Goal: Complete Application Form: Complete application form

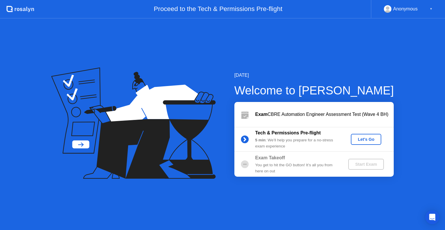
click at [365, 137] on div "Let's Go" at bounding box center [366, 139] width 26 height 5
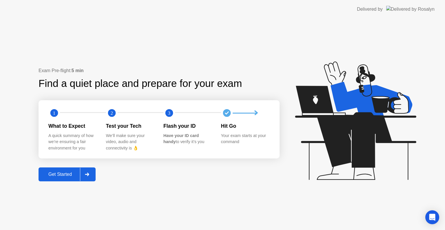
click at [57, 175] on div "Get Started" at bounding box center [60, 174] width 40 height 5
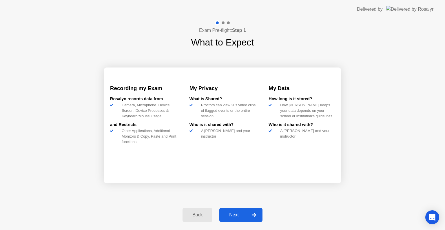
click at [233, 215] on div "Next" at bounding box center [234, 215] width 26 height 5
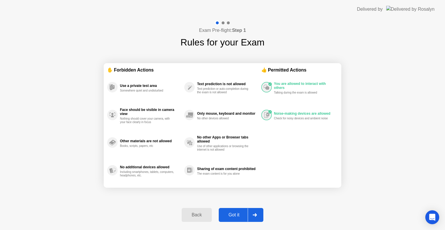
click at [240, 216] on div "Got it" at bounding box center [234, 215] width 27 height 5
select select "**********"
select select "*******"
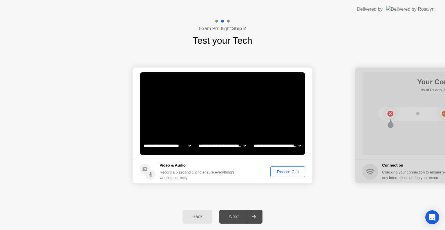
click at [284, 172] on div "Record Clip" at bounding box center [288, 172] width 31 height 5
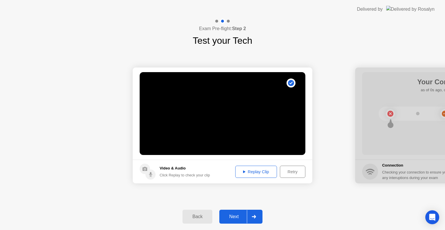
click at [248, 173] on div "Replay Clip" at bounding box center [256, 172] width 38 height 5
click at [243, 171] on icon at bounding box center [244, 171] width 2 height 3
click at [235, 216] on div "Next" at bounding box center [234, 216] width 26 height 5
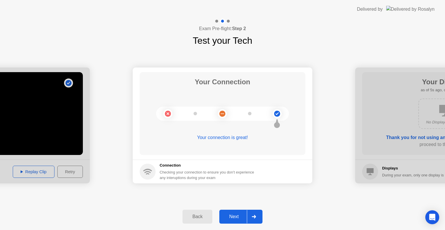
click at [237, 215] on div "Next" at bounding box center [234, 216] width 26 height 5
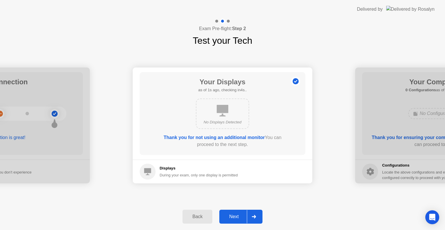
click at [235, 217] on div "Next" at bounding box center [234, 216] width 26 height 5
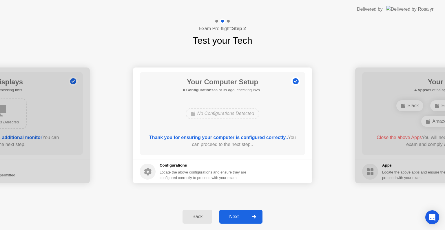
click at [235, 217] on div "Next" at bounding box center [234, 216] width 26 height 5
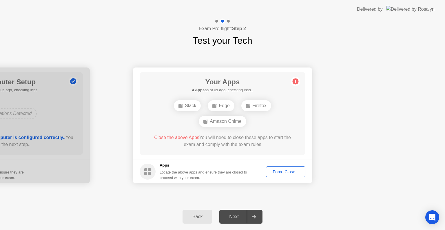
click at [236, 218] on div "Next" at bounding box center [234, 216] width 26 height 5
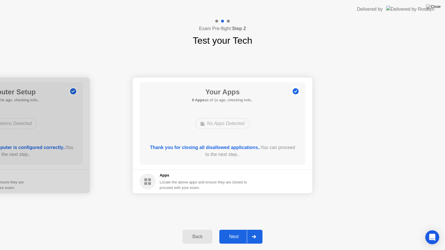
click at [237, 230] on div "Next" at bounding box center [234, 237] width 26 height 5
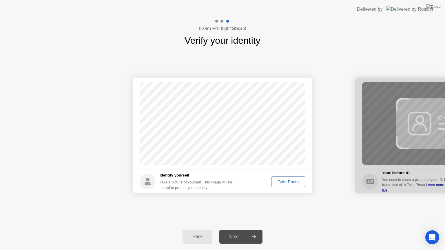
click at [287, 182] on div "Take Photo" at bounding box center [288, 182] width 30 height 5
click at [229, 230] on div "Next" at bounding box center [234, 237] width 26 height 5
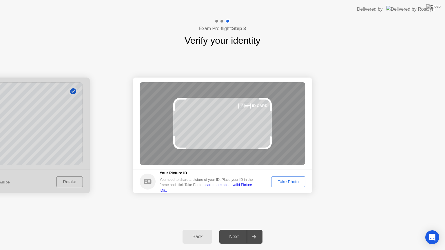
click at [296, 183] on div "Take Photo" at bounding box center [288, 182] width 30 height 5
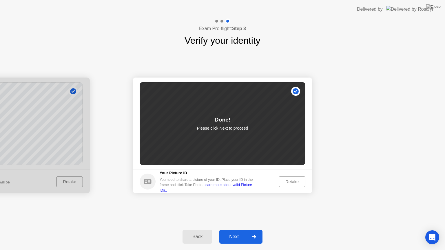
click at [235, 230] on div "Next" at bounding box center [234, 237] width 26 height 5
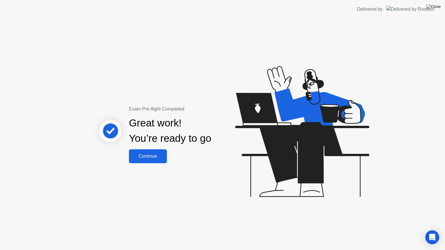
click at [147, 155] on div "Continue" at bounding box center [148, 156] width 35 height 5
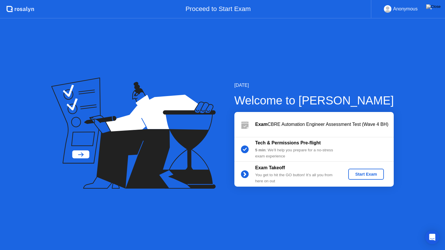
click at [363, 174] on div "Start Exam" at bounding box center [366, 174] width 31 height 5
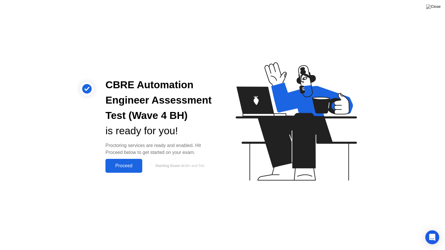
click at [123, 166] on div "Proceed" at bounding box center [123, 166] width 33 height 5
